Goal: Information Seeking & Learning: Compare options

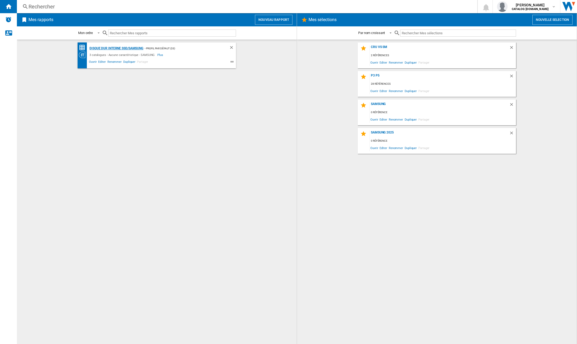
click at [129, 49] on div "Disque dur interne ssd/SAMSUNG" at bounding box center [115, 48] width 55 height 7
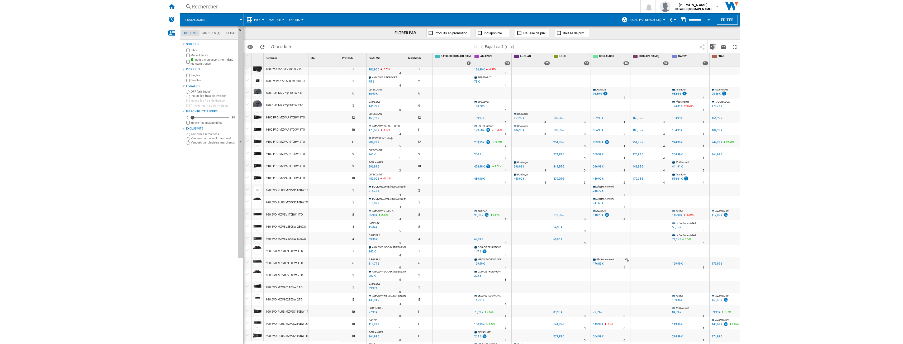
scroll to position [185, 0]
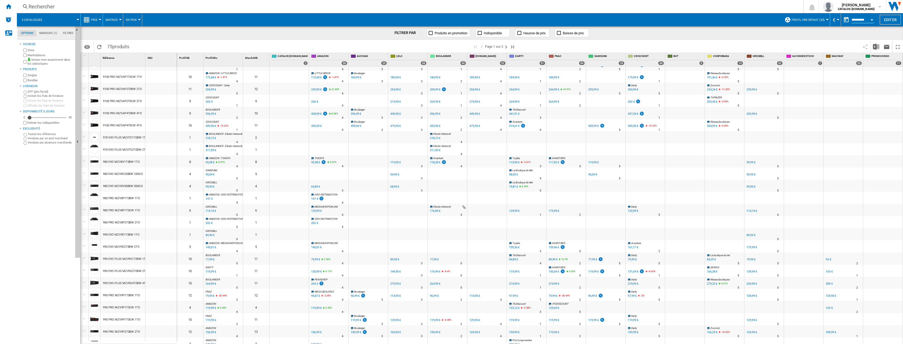
click at [478, 296] on div "114,95 €" at bounding box center [475, 295] width 11 height 3
click at [210, 271] on div "119,99 €" at bounding box center [210, 271] width 11 height 5
click at [577, 271] on div "119,99 €" at bounding box center [593, 271] width 11 height 3
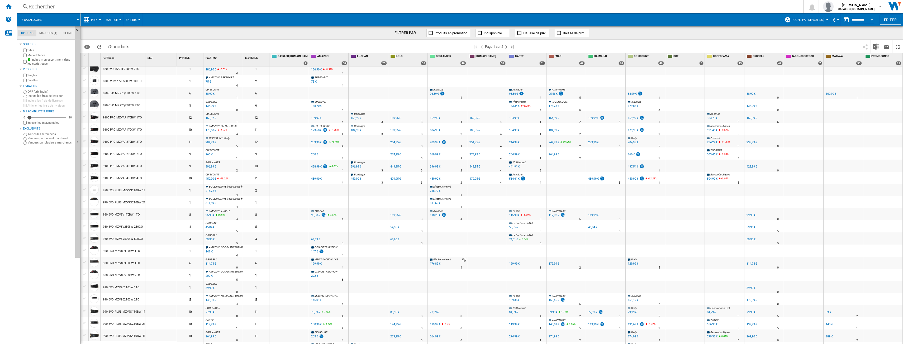
click at [35, 274] on div "Sources Sites Marketplaces Inclure mon assortiment dans les statistiques Produi…" at bounding box center [47, 192] width 54 height 303
click at [577, 319] on div "119,99 €" at bounding box center [593, 324] width 11 height 3
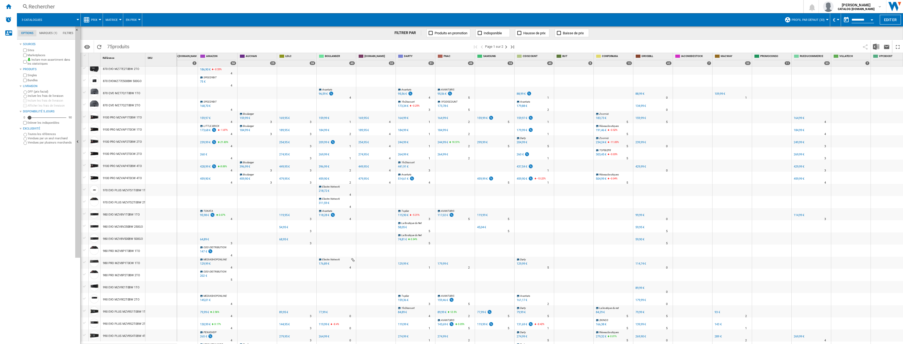
scroll to position [0, 121]
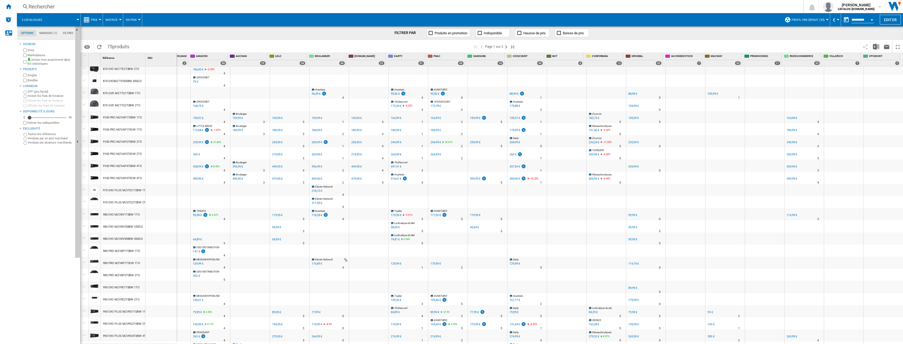
drag, startPoint x: 56, startPoint y: 318, endPoint x: 63, endPoint y: 314, distance: 7.8
click at [56, 318] on div "Sources Sites Marketplaces Inclure mon assortiment dans les statistiques Produi…" at bounding box center [47, 192] width 54 height 303
click at [56, 314] on div "Sources Sites Marketplaces Inclure mon assortiment dans les statistiques Produi…" at bounding box center [47, 192] width 54 height 303
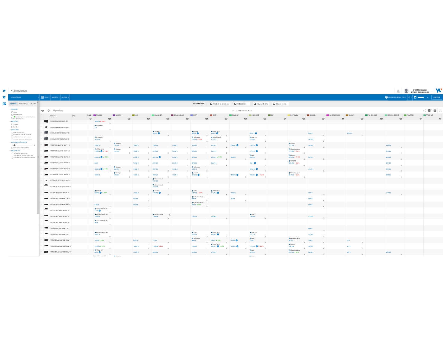
scroll to position [158, 0]
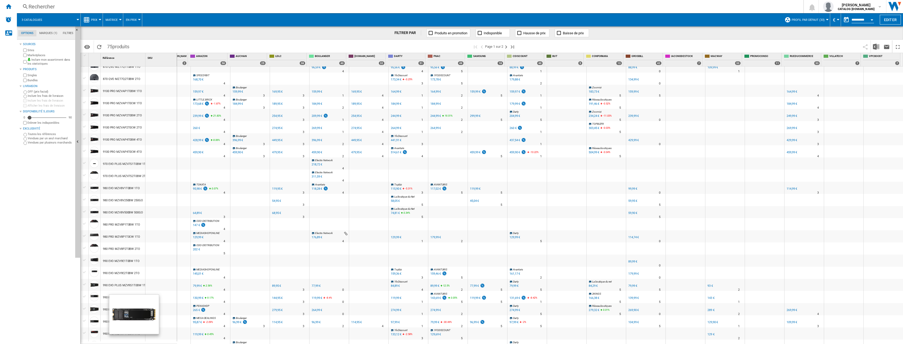
click at [92, 297] on div at bounding box center [94, 297] width 9 height 9
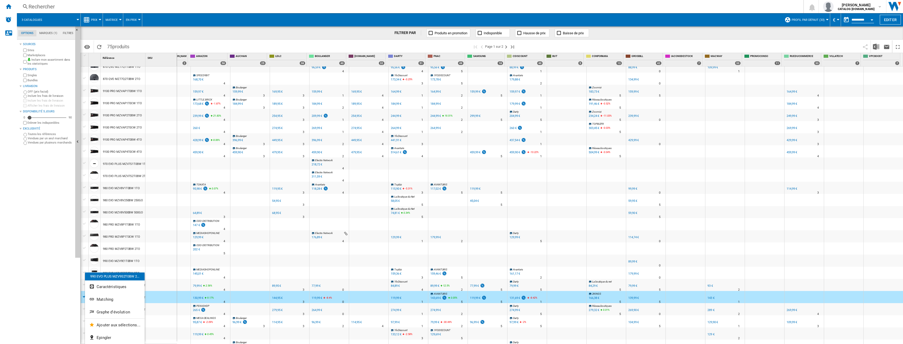
click at [98, 310] on button "Graphe d'évolution" at bounding box center [115, 312] width 60 height 13
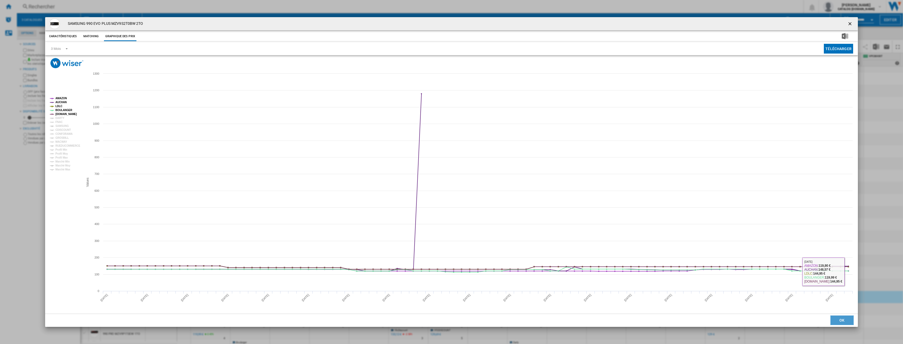
click at [577, 317] on button "OK" at bounding box center [842, 321] width 23 height 10
